Goal: Transaction & Acquisition: Book appointment/travel/reservation

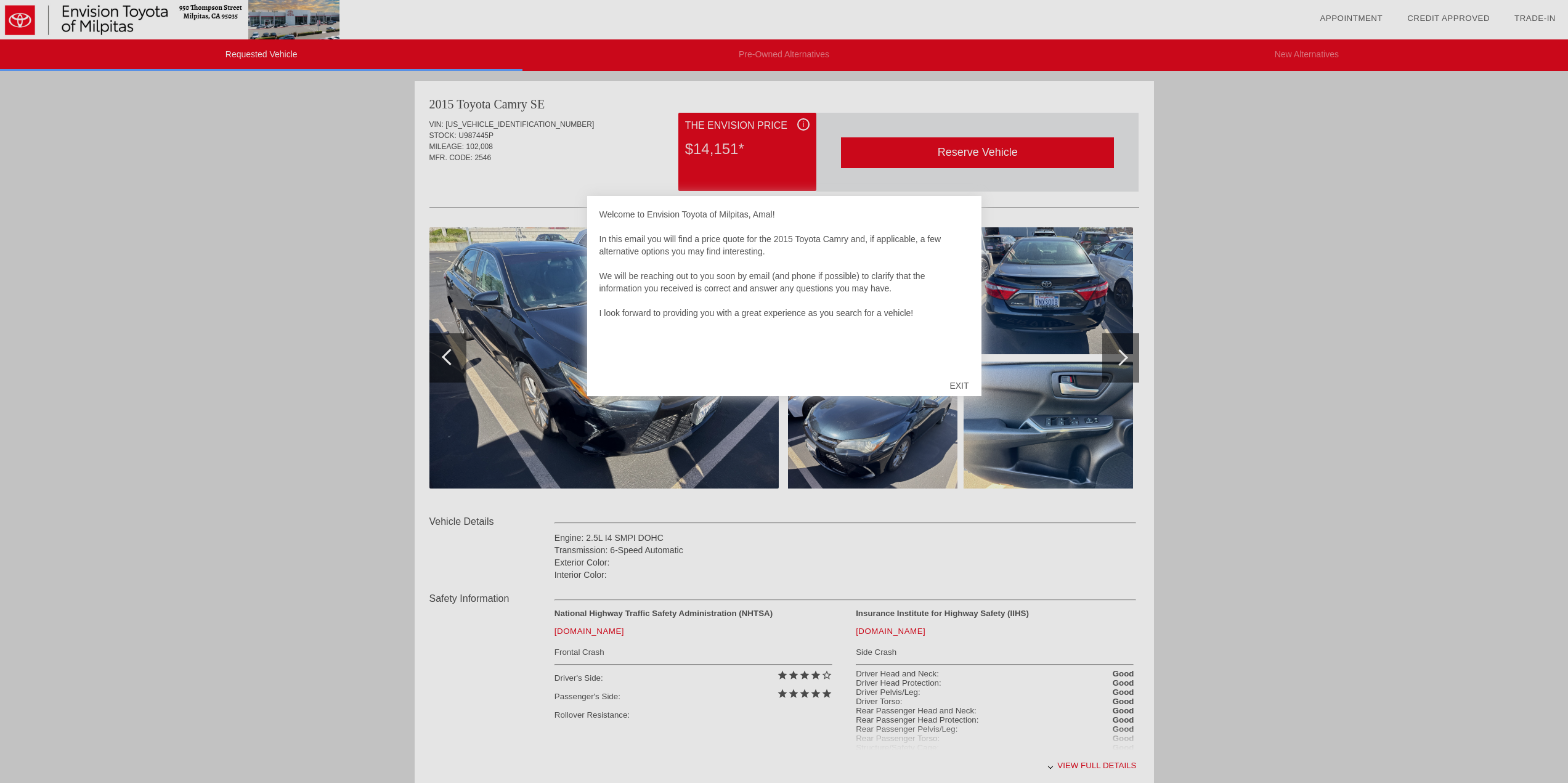
click at [967, 386] on div "EXIT" at bounding box center [959, 386] width 44 height 37
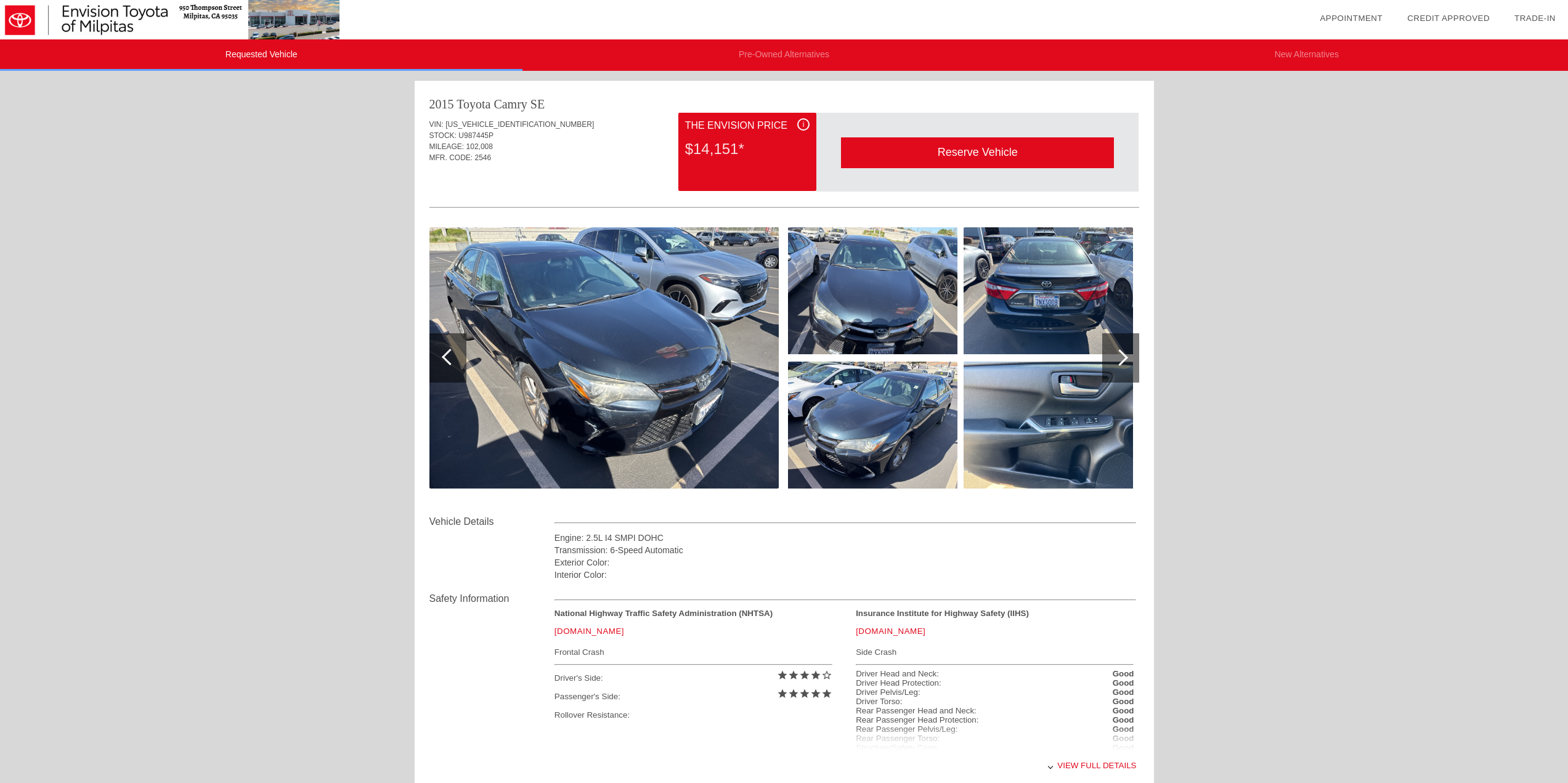
click at [976, 148] on div "Reserve Vehicle" at bounding box center [977, 152] width 273 height 30
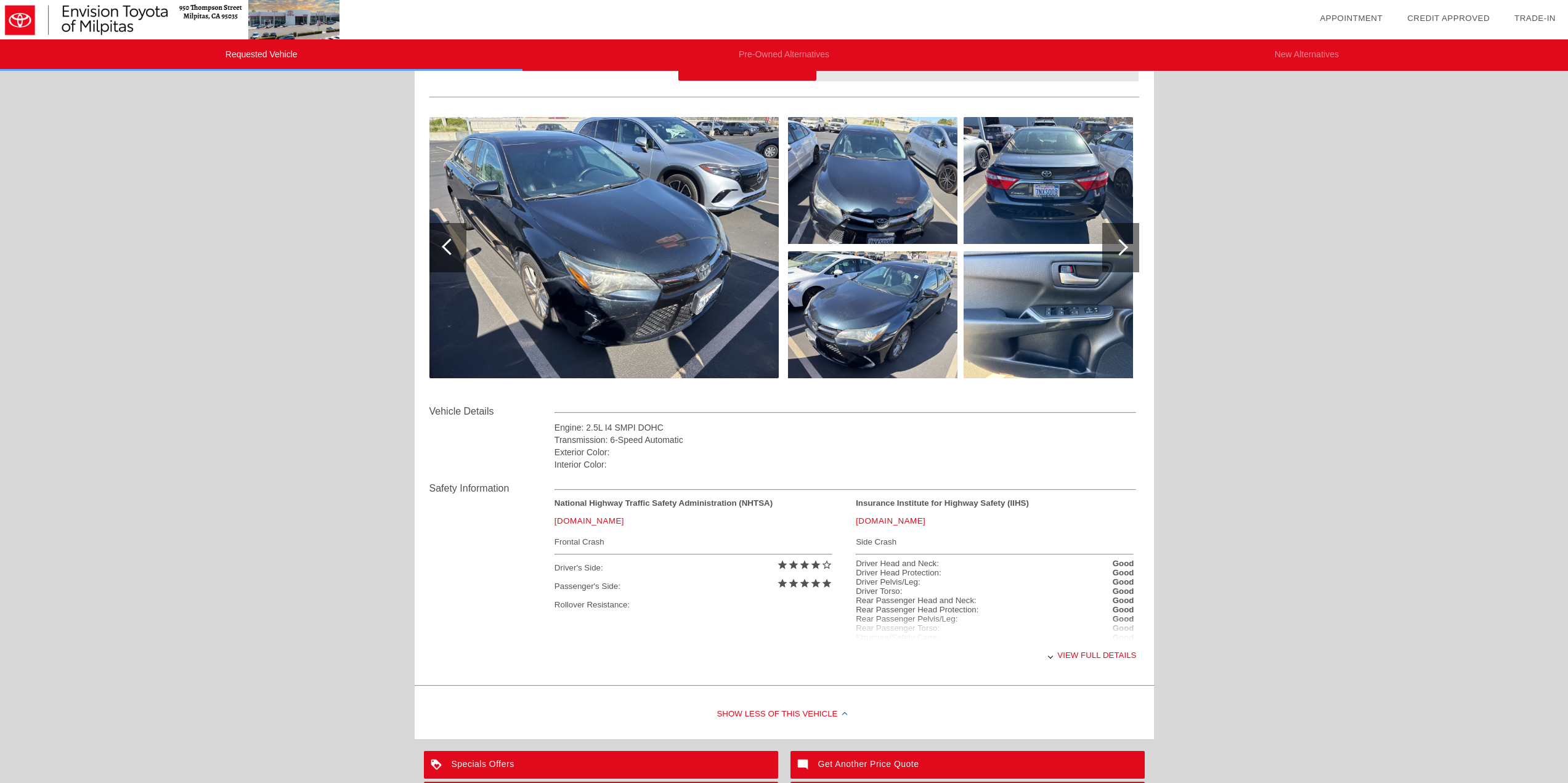
scroll to position [265, 0]
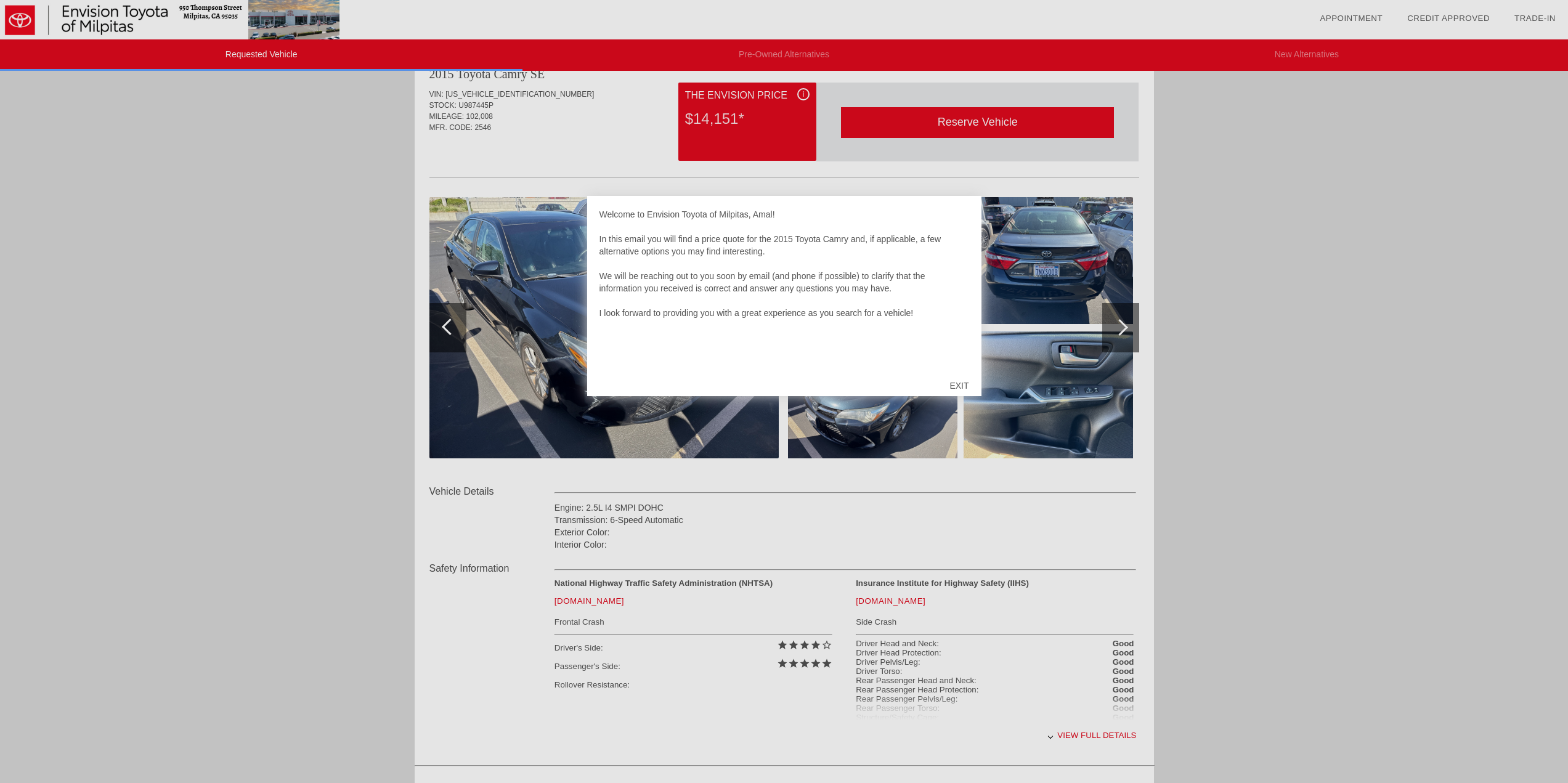
click at [80, 5] on div at bounding box center [784, 392] width 1568 height 783
